Goal: Information Seeking & Learning: Learn about a topic

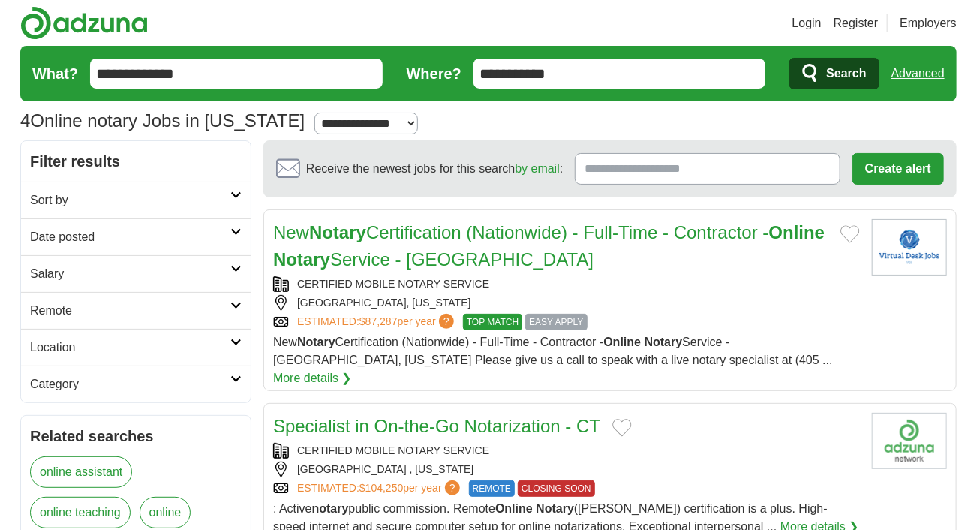
click at [130, 73] on input "**********" at bounding box center [236, 74] width 293 height 30
type input "******"
click at [826, 80] on span "Search" at bounding box center [846, 74] width 40 height 30
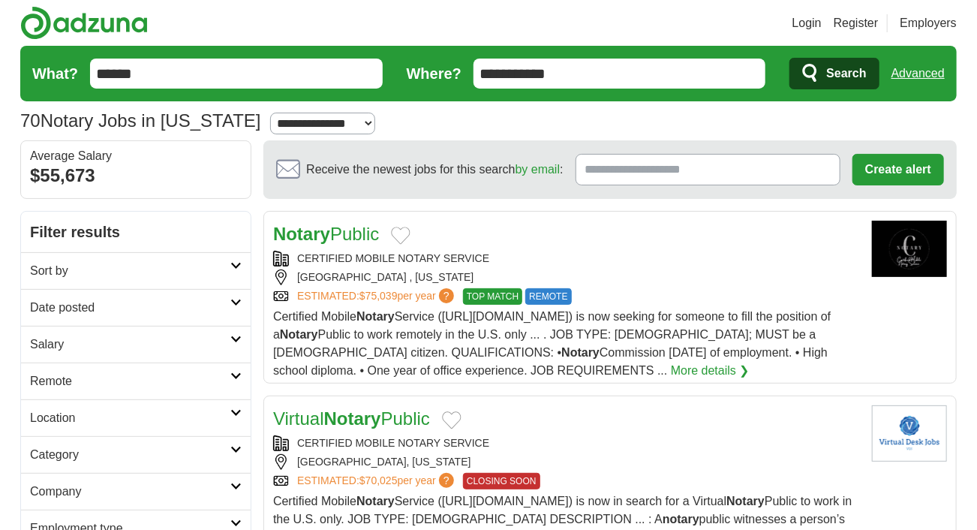
click at [832, 73] on span "Search" at bounding box center [846, 74] width 40 height 30
